Goal: Information Seeking & Learning: Learn about a topic

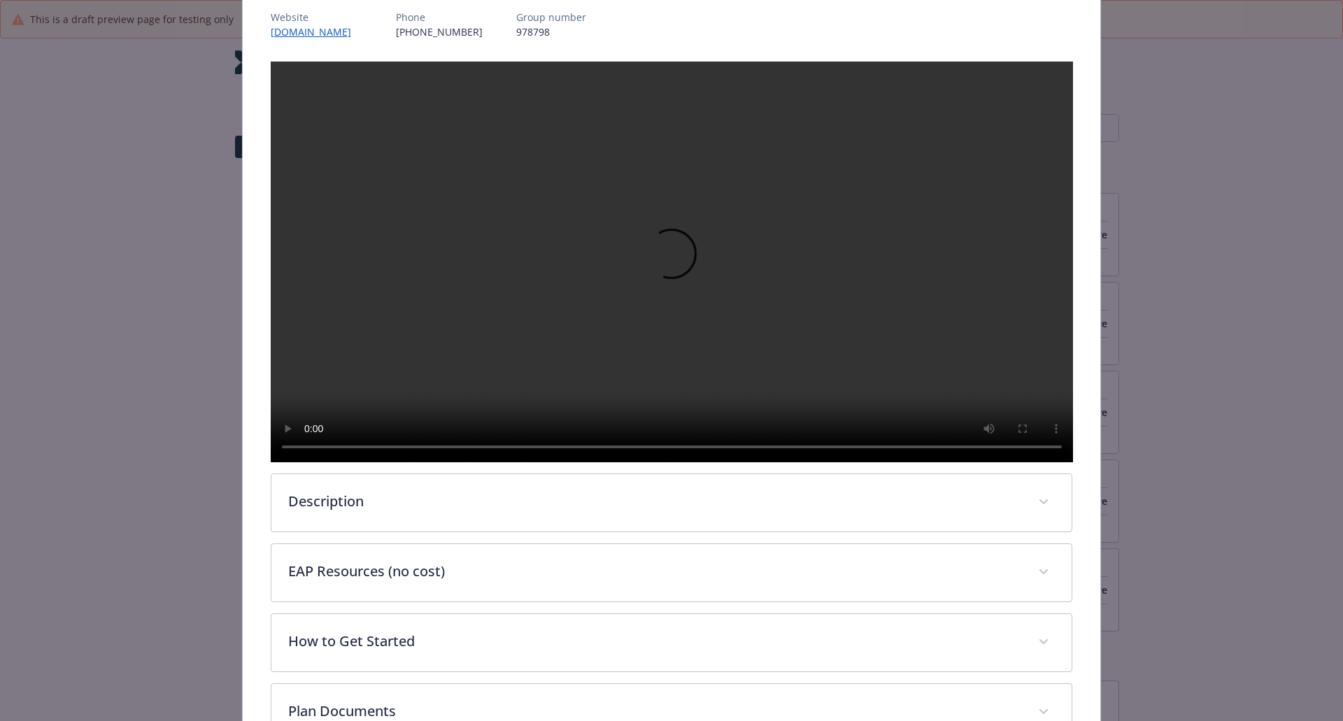
scroll to position [321, 0]
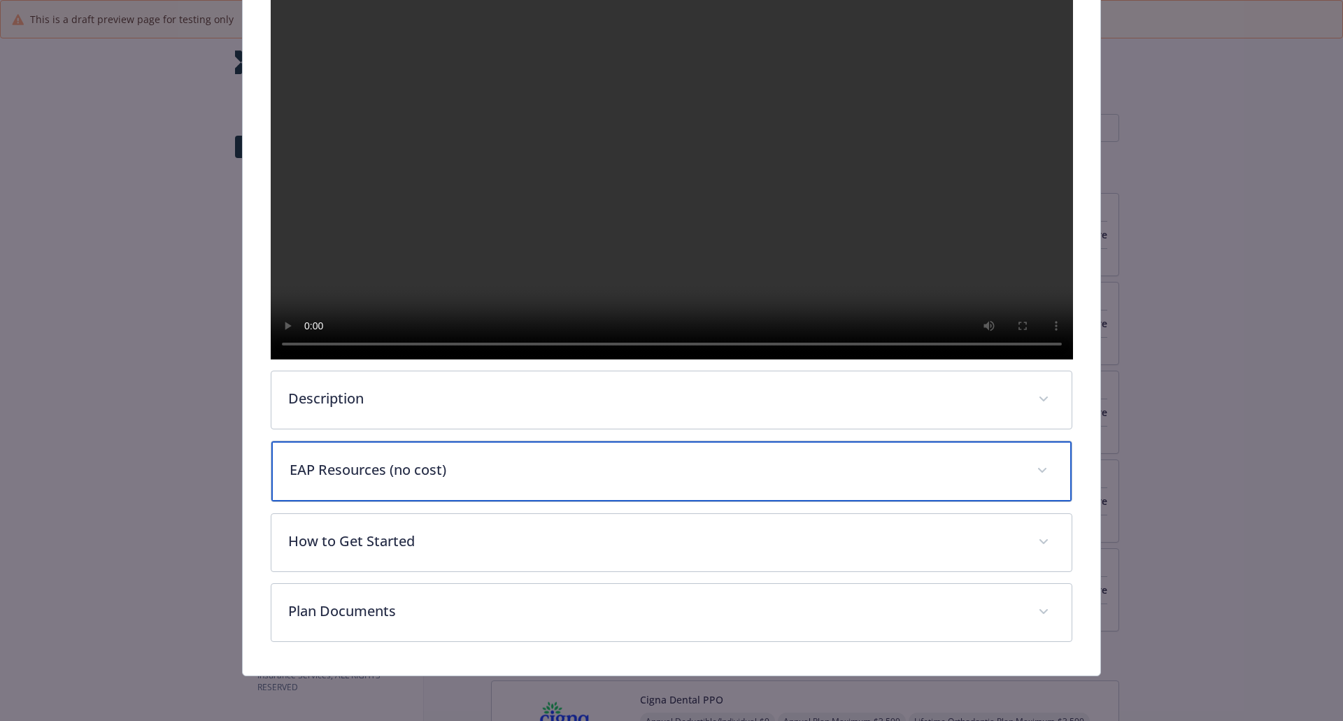
click at [427, 478] on p "EAP Resources (no cost)" at bounding box center [655, 469] width 731 height 21
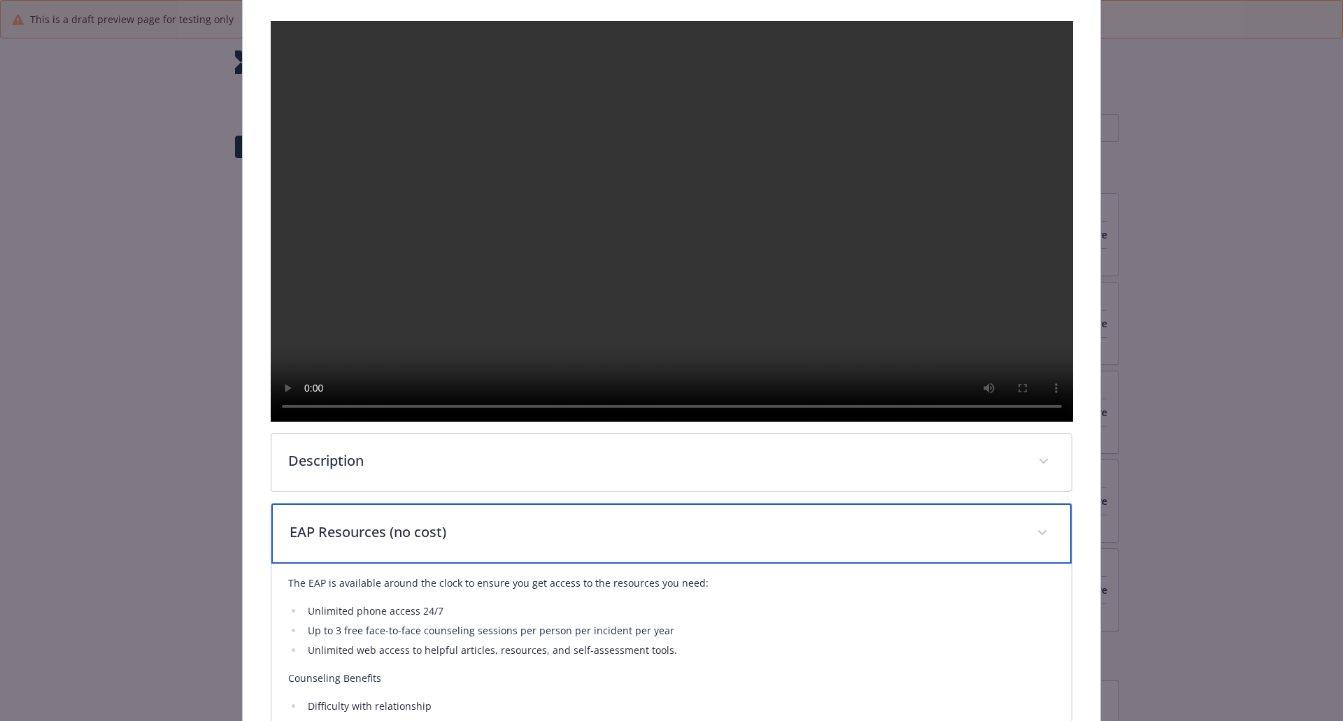
scroll to position [350, 0]
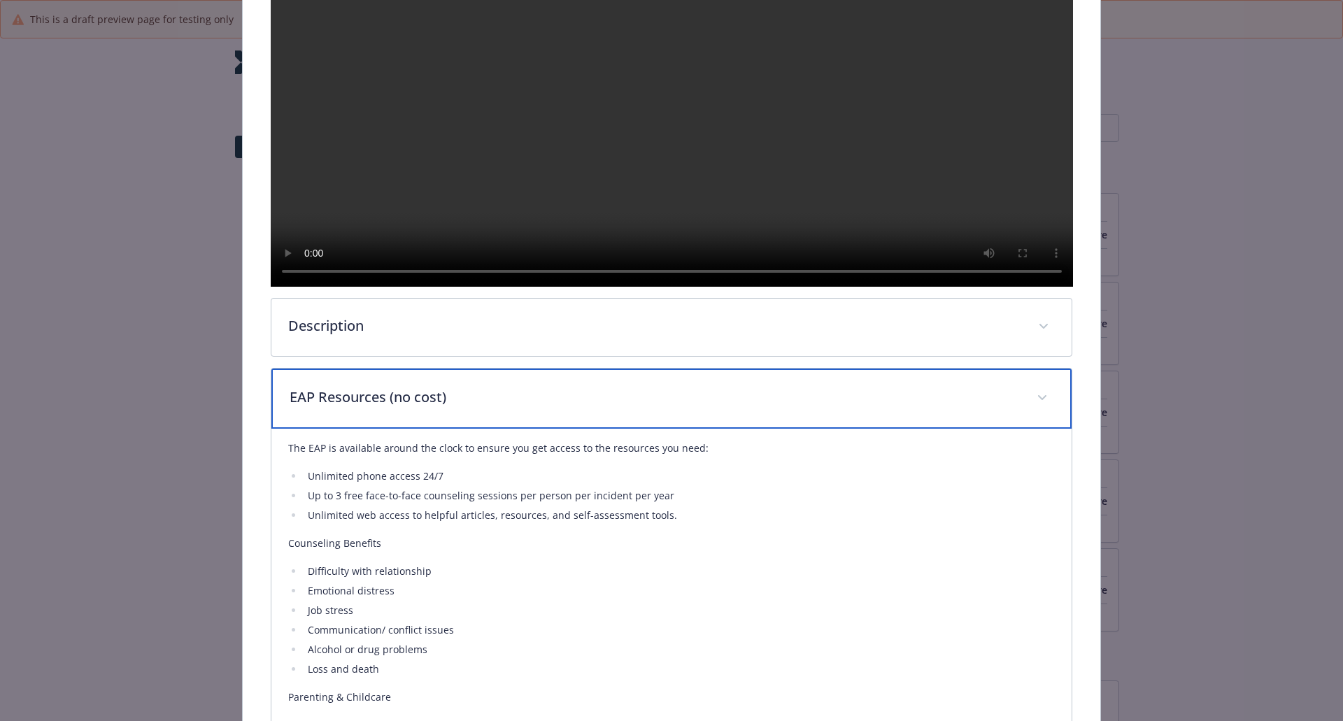
click at [486, 429] on div "EAP Resources (no cost)" at bounding box center [671, 399] width 801 height 60
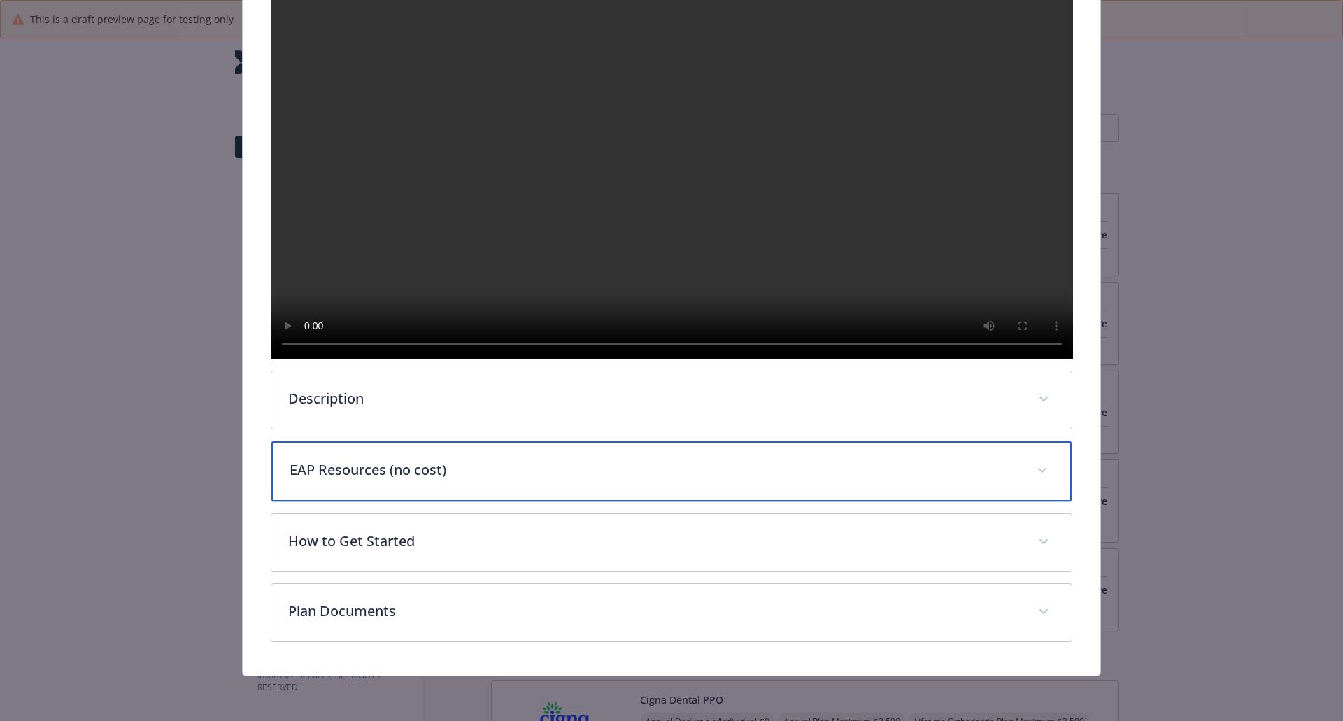
scroll to position [324, 0]
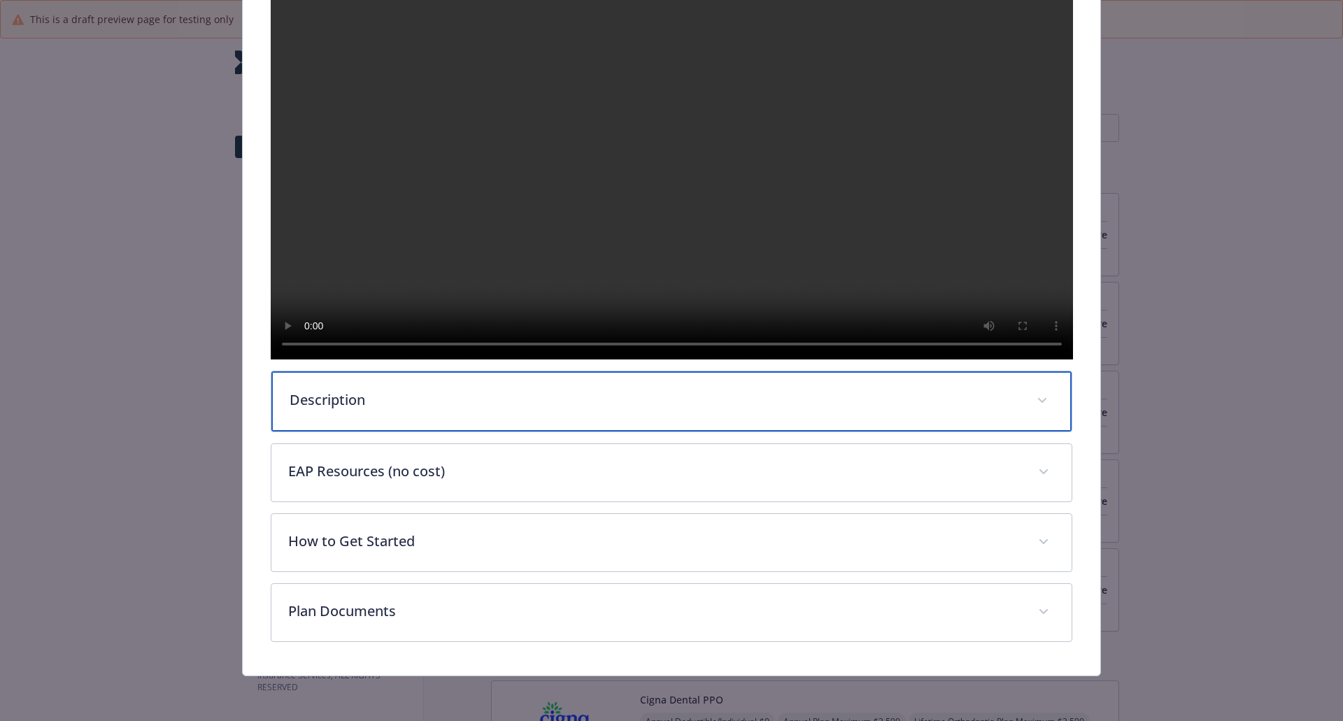
click at [483, 384] on div "Description" at bounding box center [671, 401] width 801 height 60
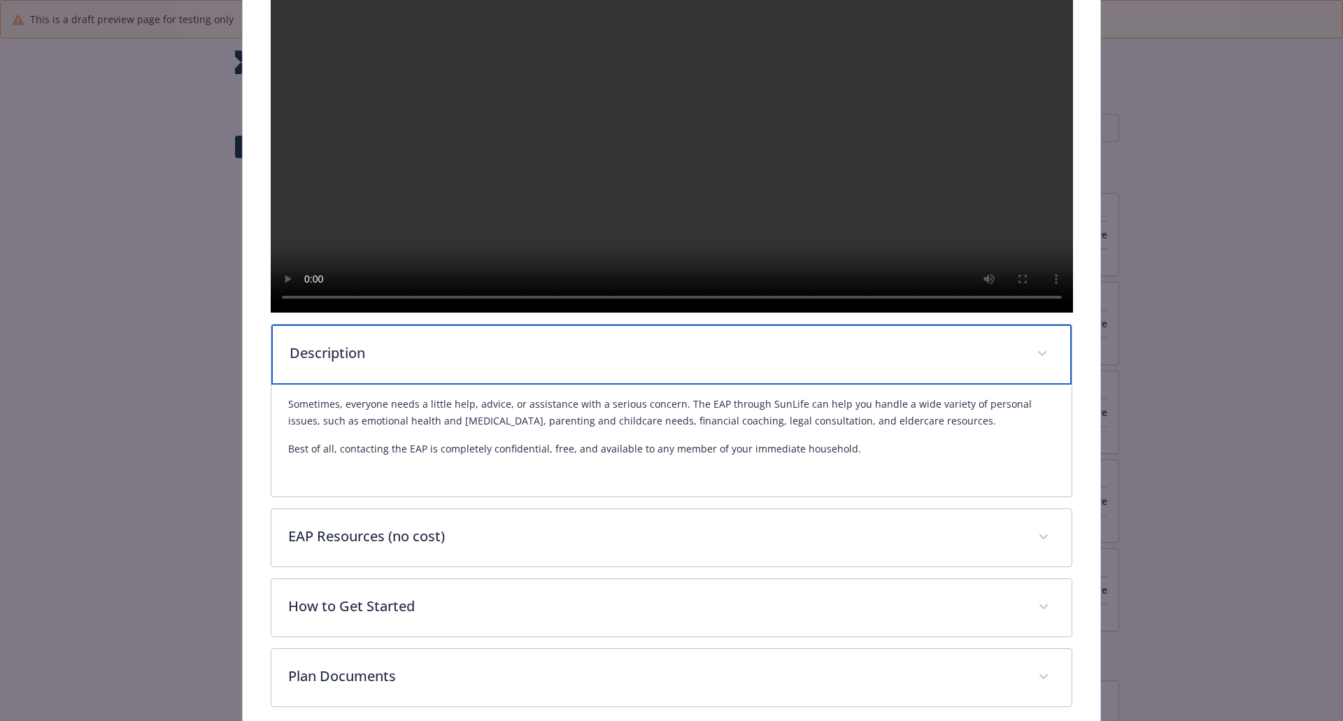
click at [480, 364] on p "Description" at bounding box center [655, 353] width 731 height 21
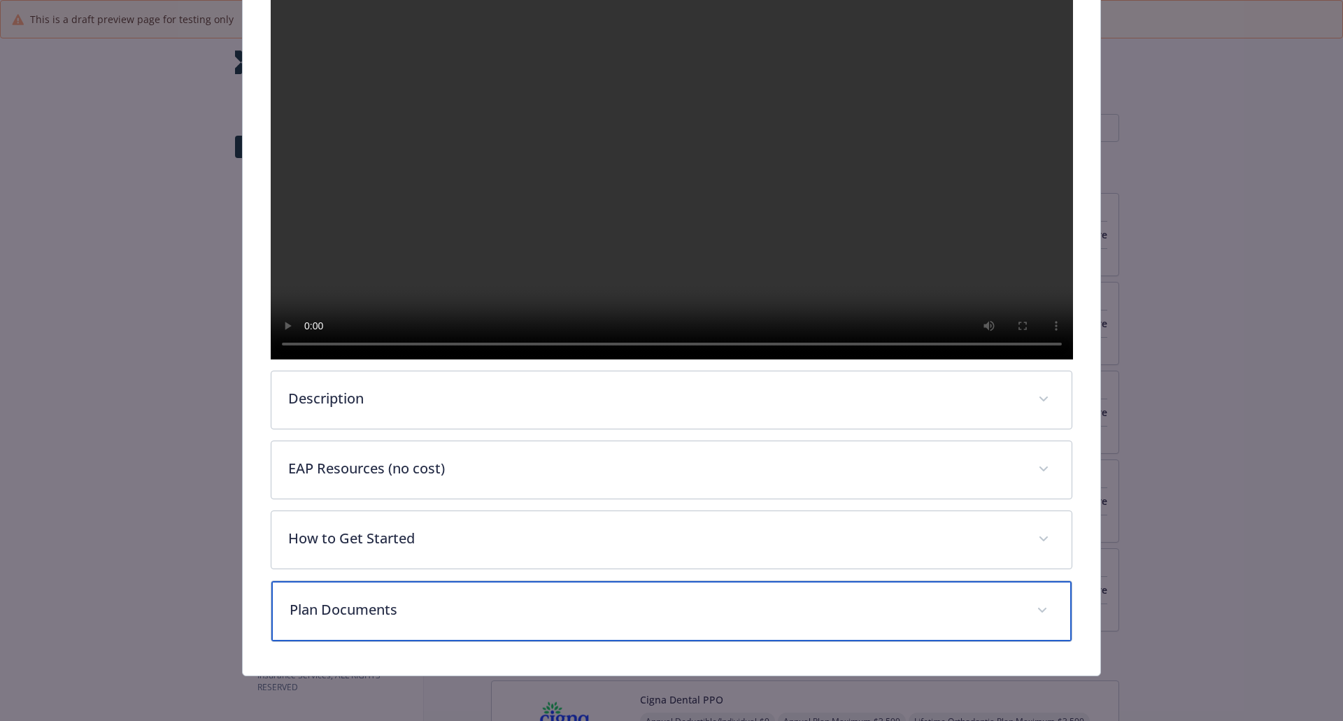
click at [440, 603] on p "Plan Documents" at bounding box center [655, 609] width 731 height 21
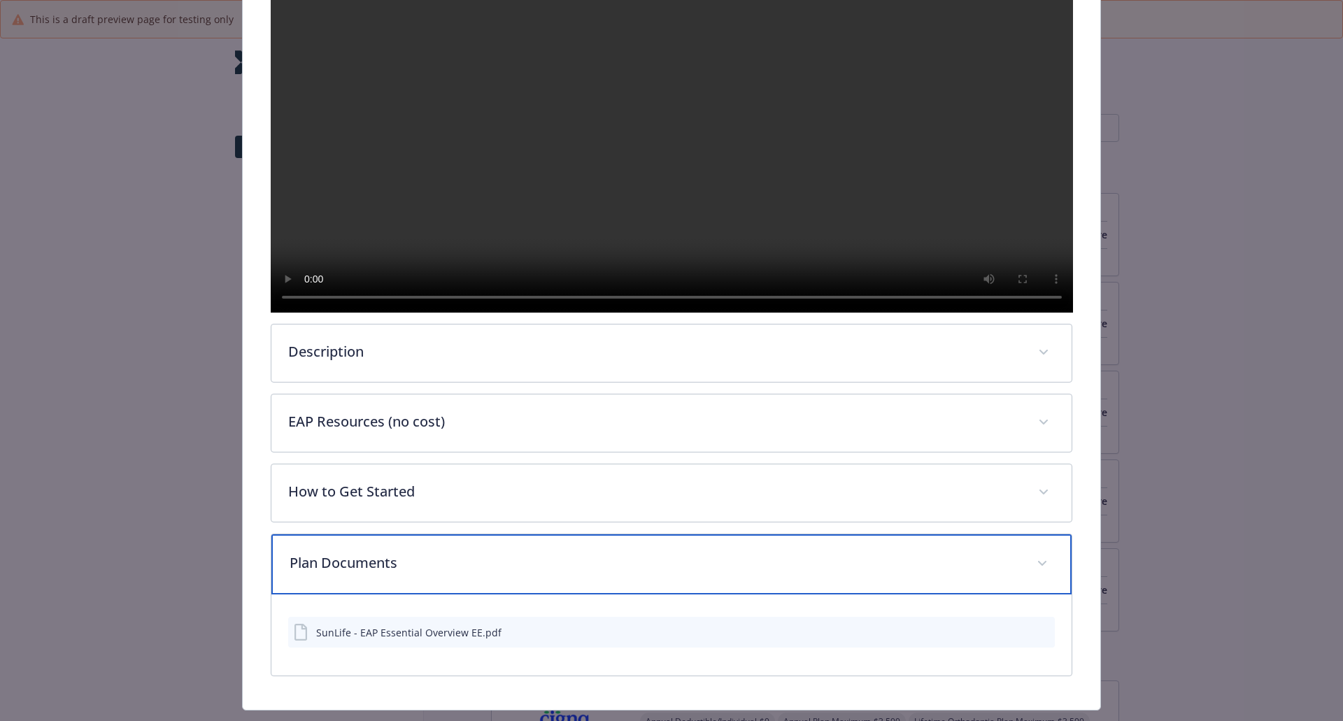
scroll to position [405, 0]
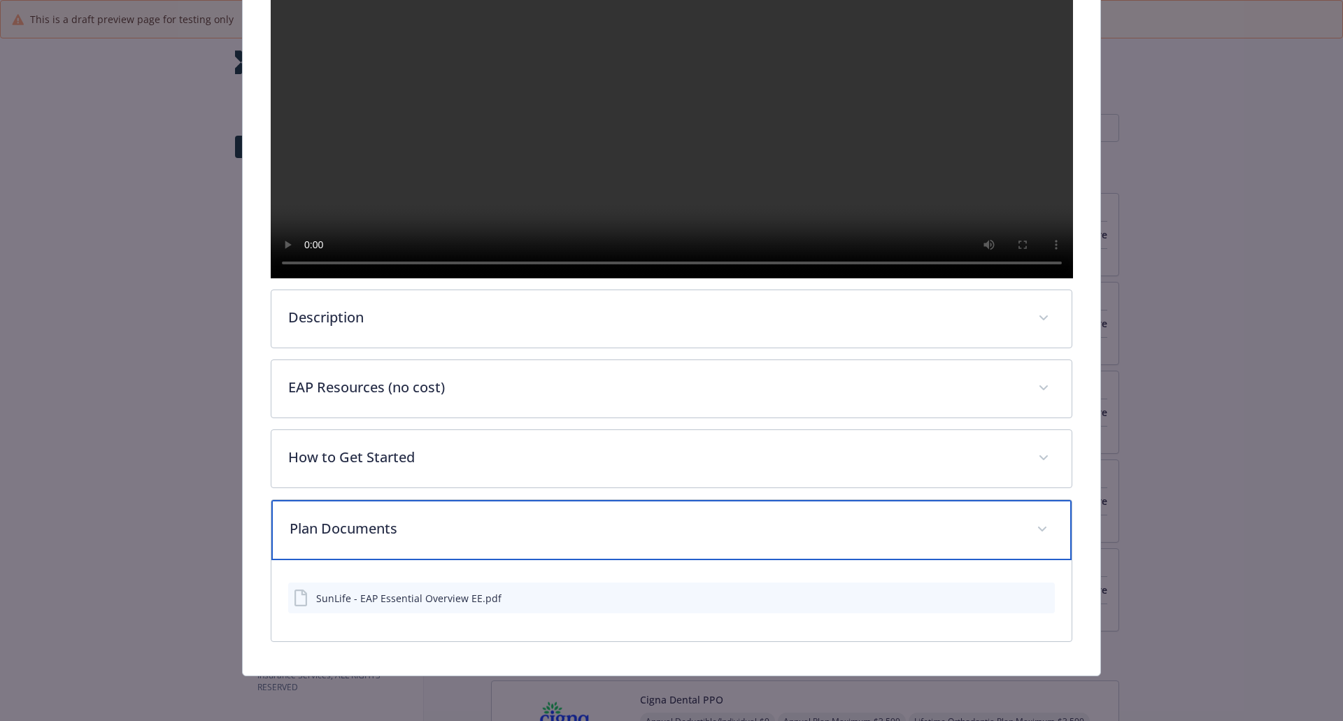
click at [445, 548] on div "Plan Documents" at bounding box center [671, 530] width 801 height 60
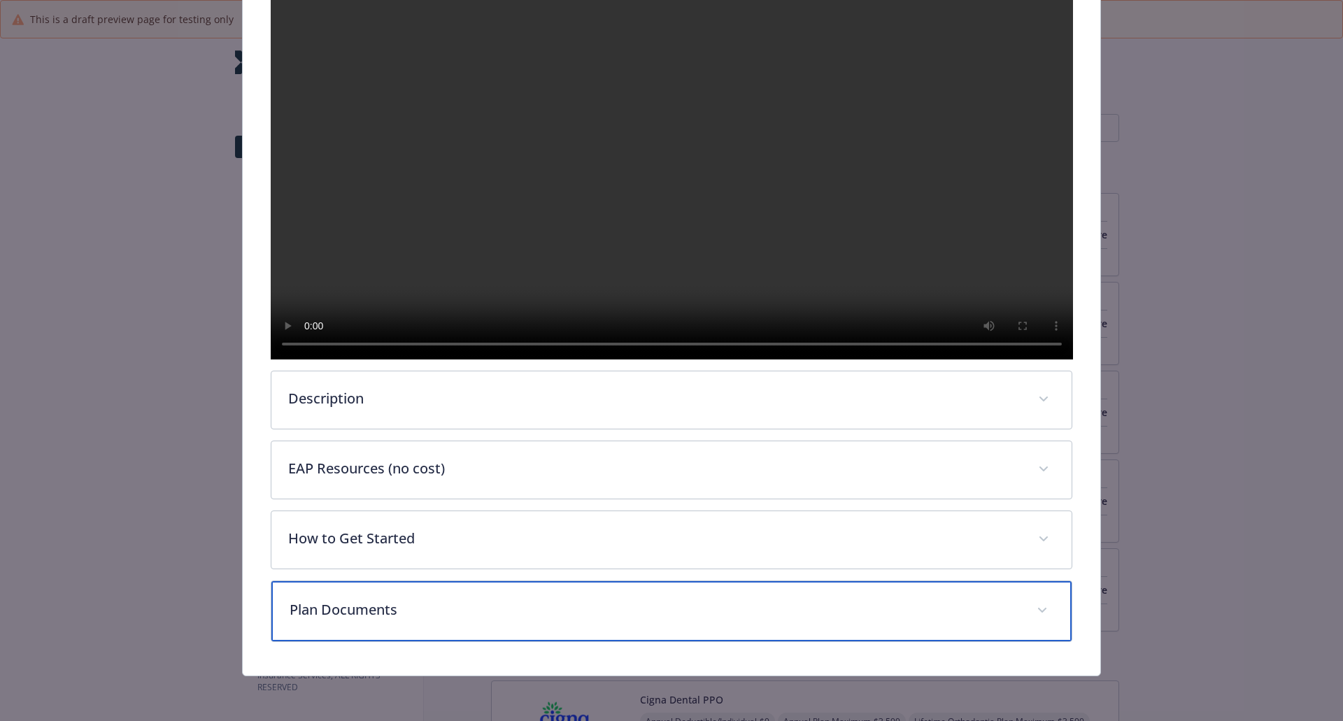
scroll to position [324, 0]
